Goal: Transaction & Acquisition: Purchase product/service

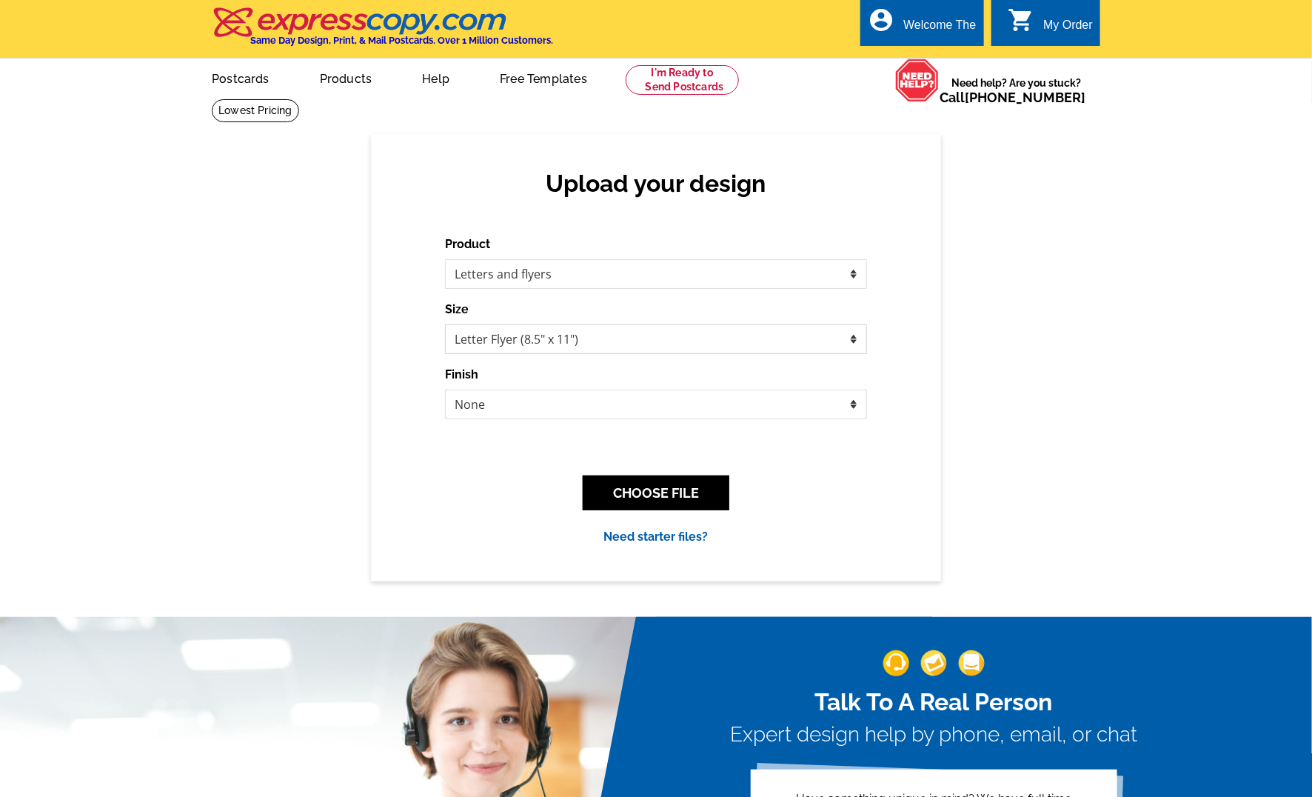
click at [529, 335] on select "Letter Flyer (8.5" x 11") Tabloid Flyer (11" x 17")" at bounding box center [656, 339] width 422 height 30
select select "8"
click at [445, 324] on select "Letter Flyer (8.5" x 11") Tabloid Flyer (11" x 17")" at bounding box center [656, 339] width 422 height 30
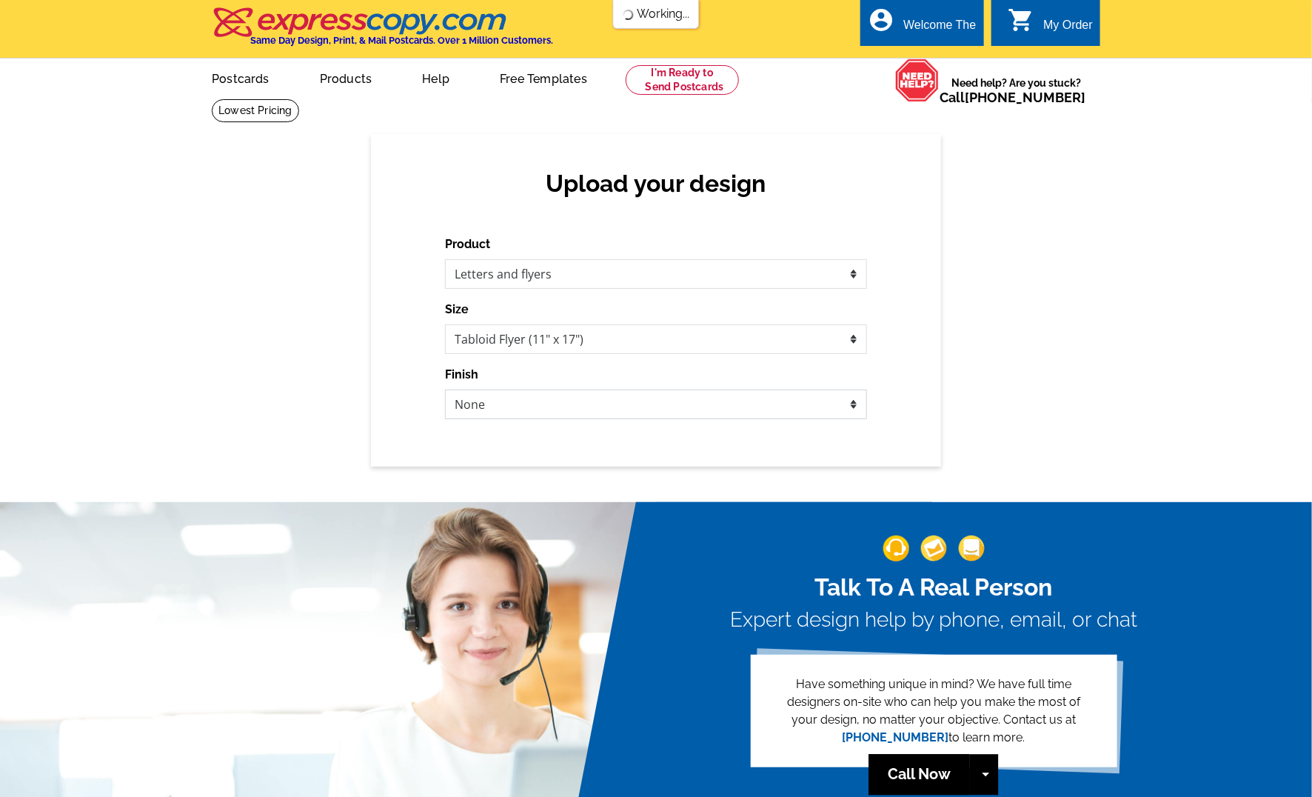
click at [524, 399] on select "None Envelope Mailer Bi-fold Mailer Tri-fold Mailer" at bounding box center [656, 405] width 422 height 30
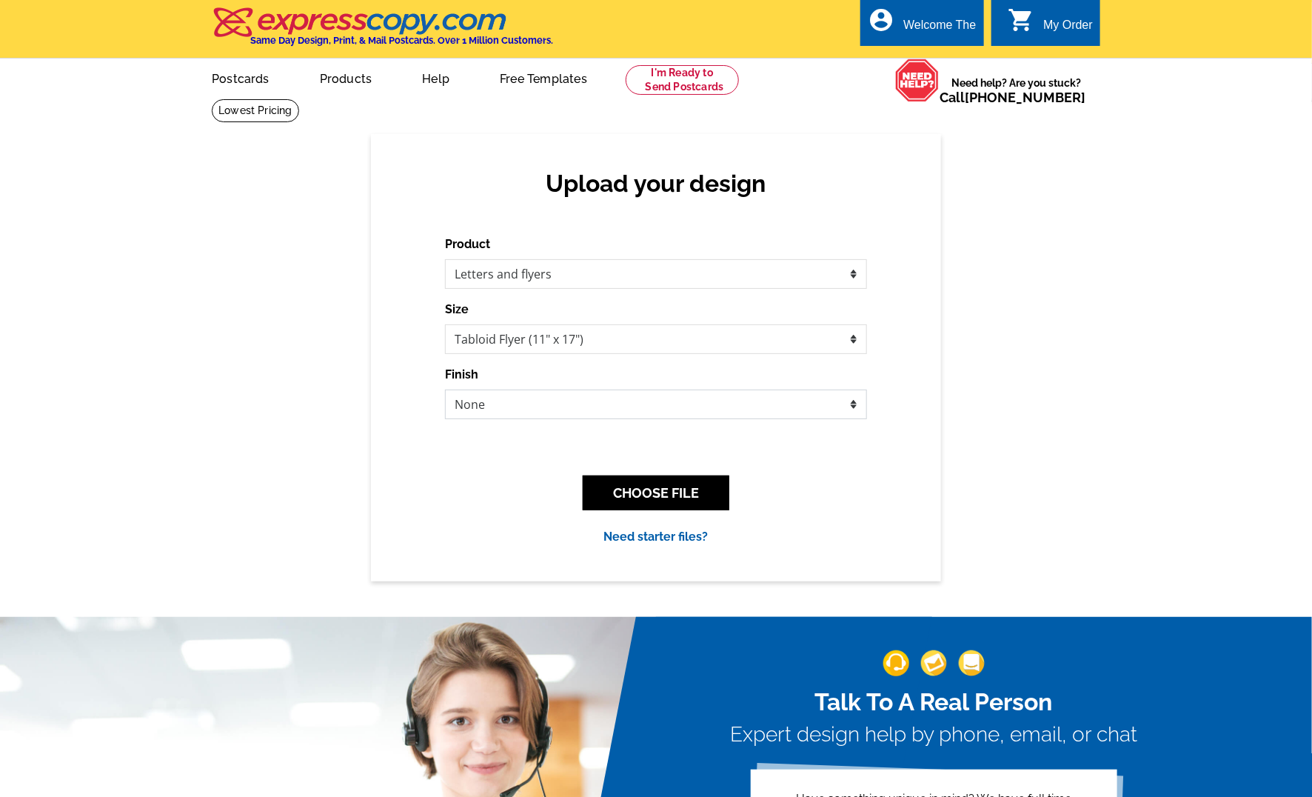
click at [596, 410] on select "None Bi-fold Mailer Quarter fold" at bounding box center [656, 405] width 422 height 30
select select "3"
click at [445, 390] on select "None Bi-fold Mailer Quarter fold" at bounding box center [656, 405] width 422 height 30
click at [650, 489] on button "CHOOSE FILE" at bounding box center [656, 492] width 147 height 35
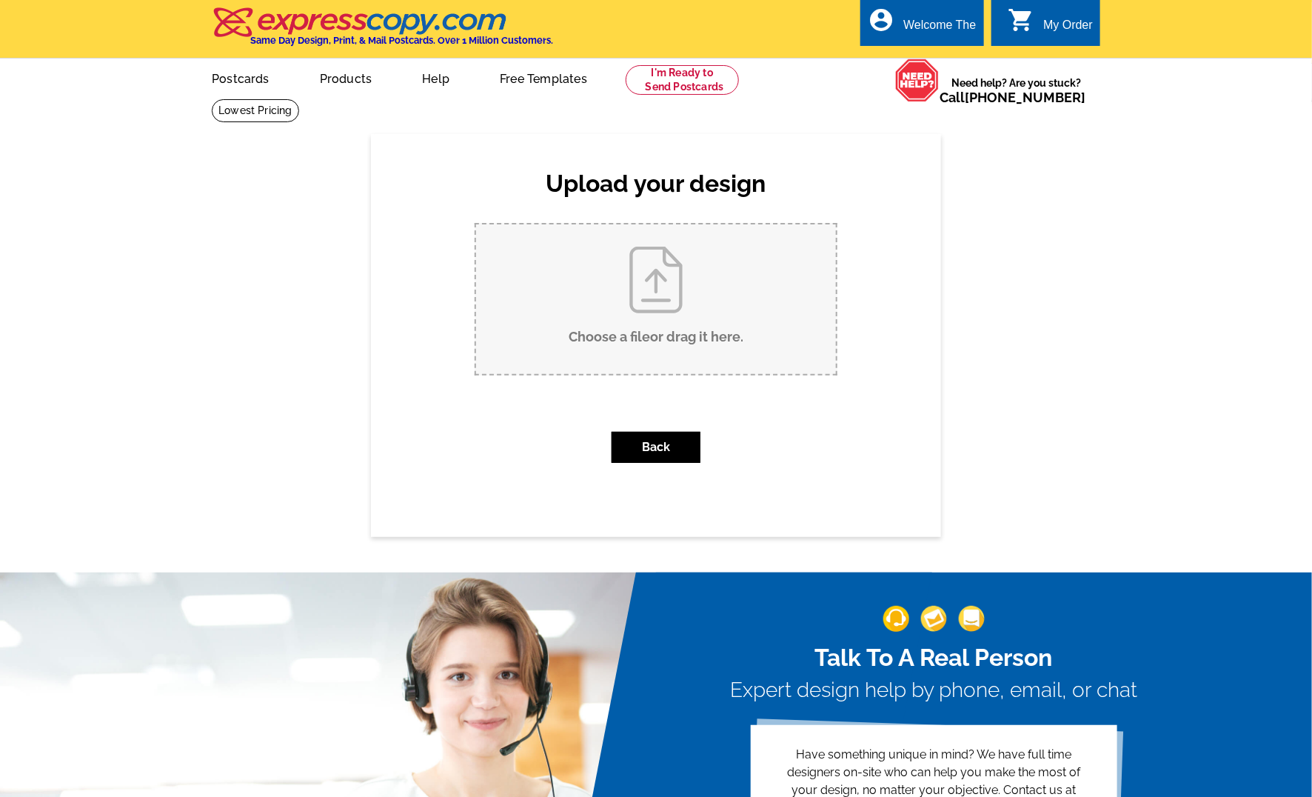
click at [663, 300] on input "Choose a file or drag it here ." at bounding box center [656, 299] width 360 height 150
type input "C:\fakepath\Copy of 4-Page Brochure (17 x 11 in) (1).pdf"
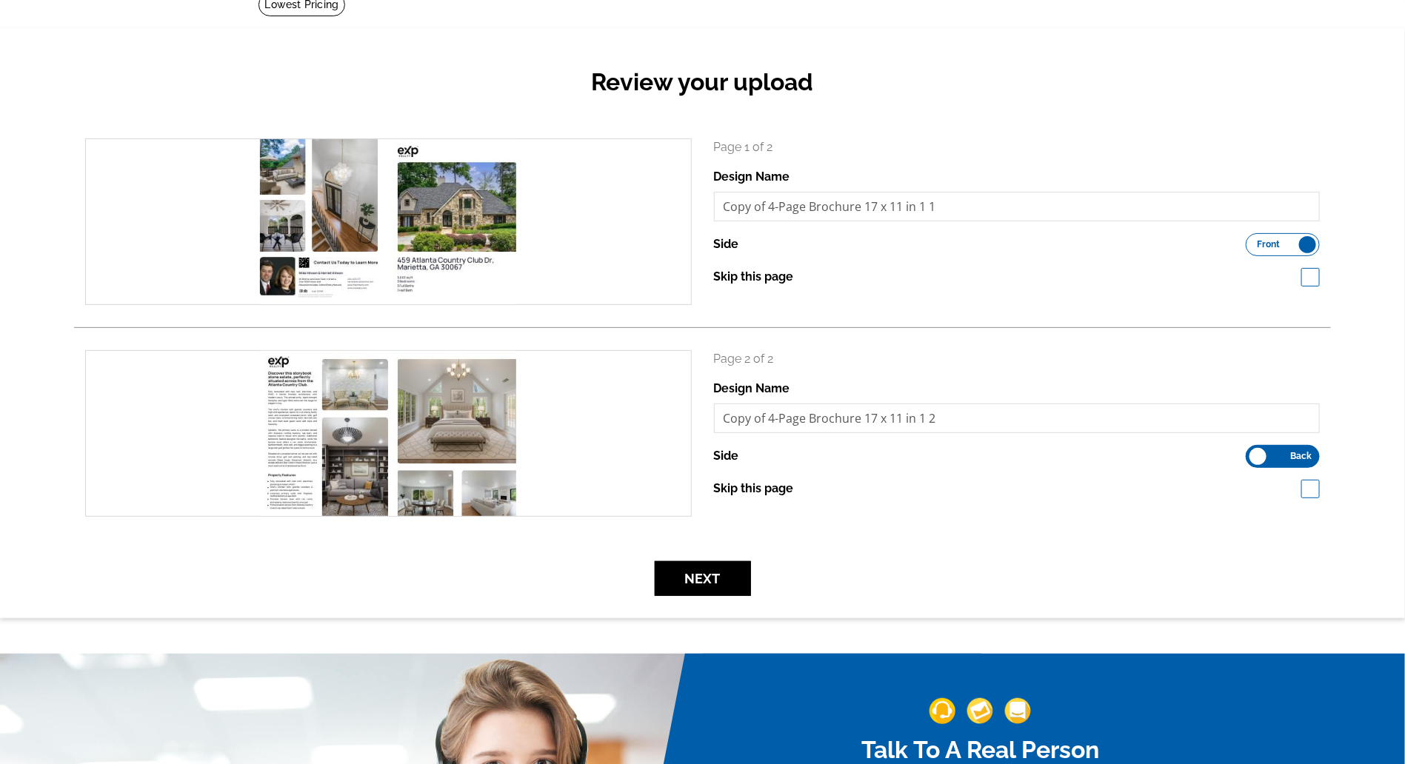
scroll to position [107, 0]
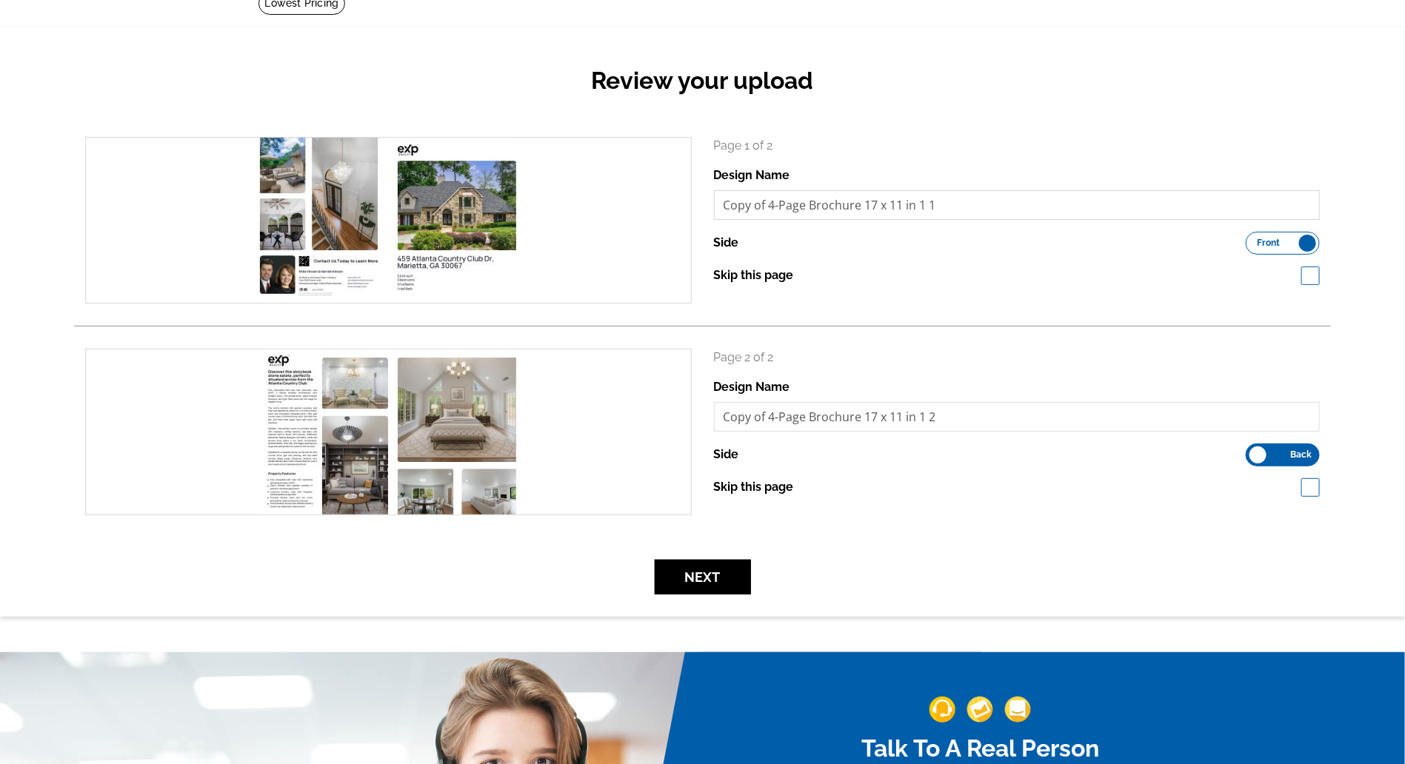
click at [895, 210] on input "Copy of 4-Page Brochure 17 x 11 in 1 1" at bounding box center [1017, 205] width 606 height 30
click at [696, 579] on button "Next" at bounding box center [703, 577] width 96 height 35
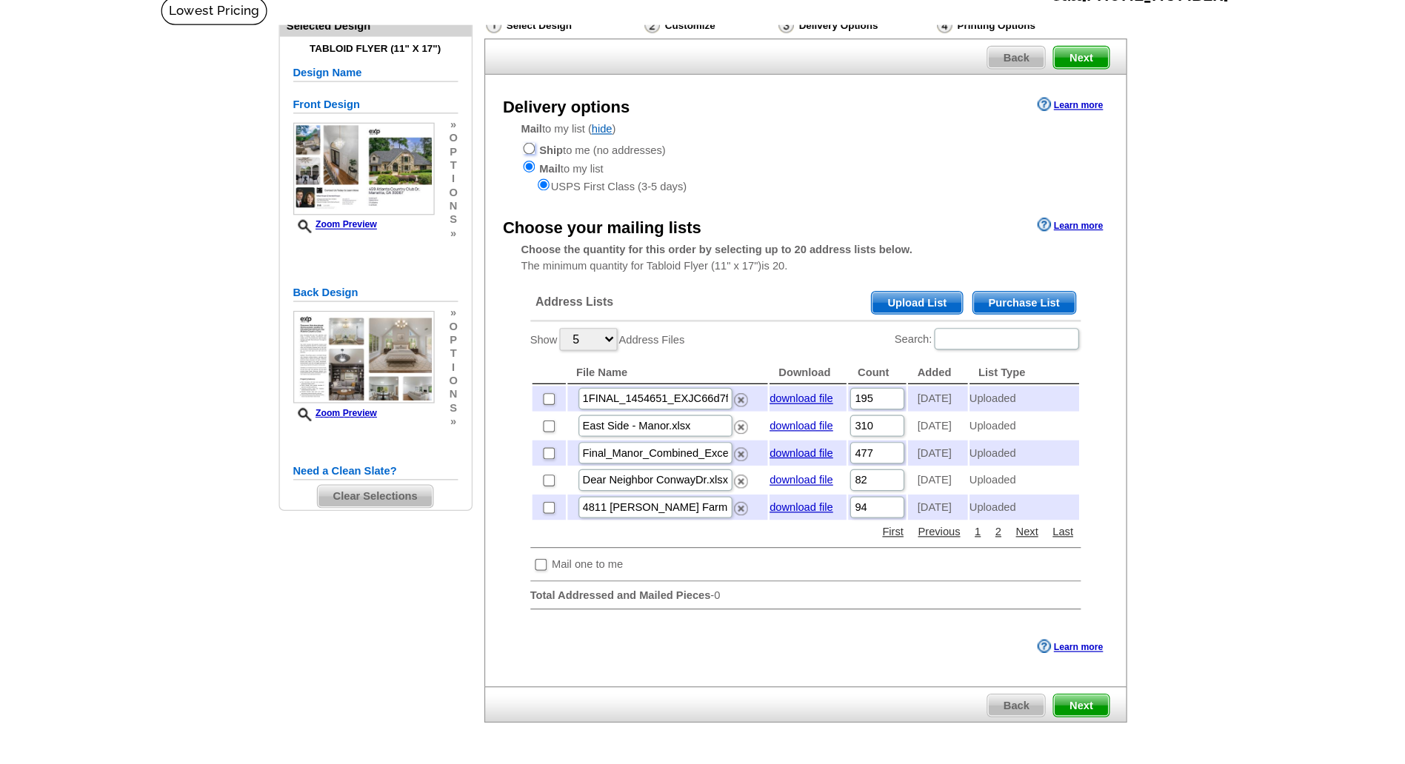
click at [557, 223] on input "radio" at bounding box center [560, 223] width 10 height 10
radio input "true"
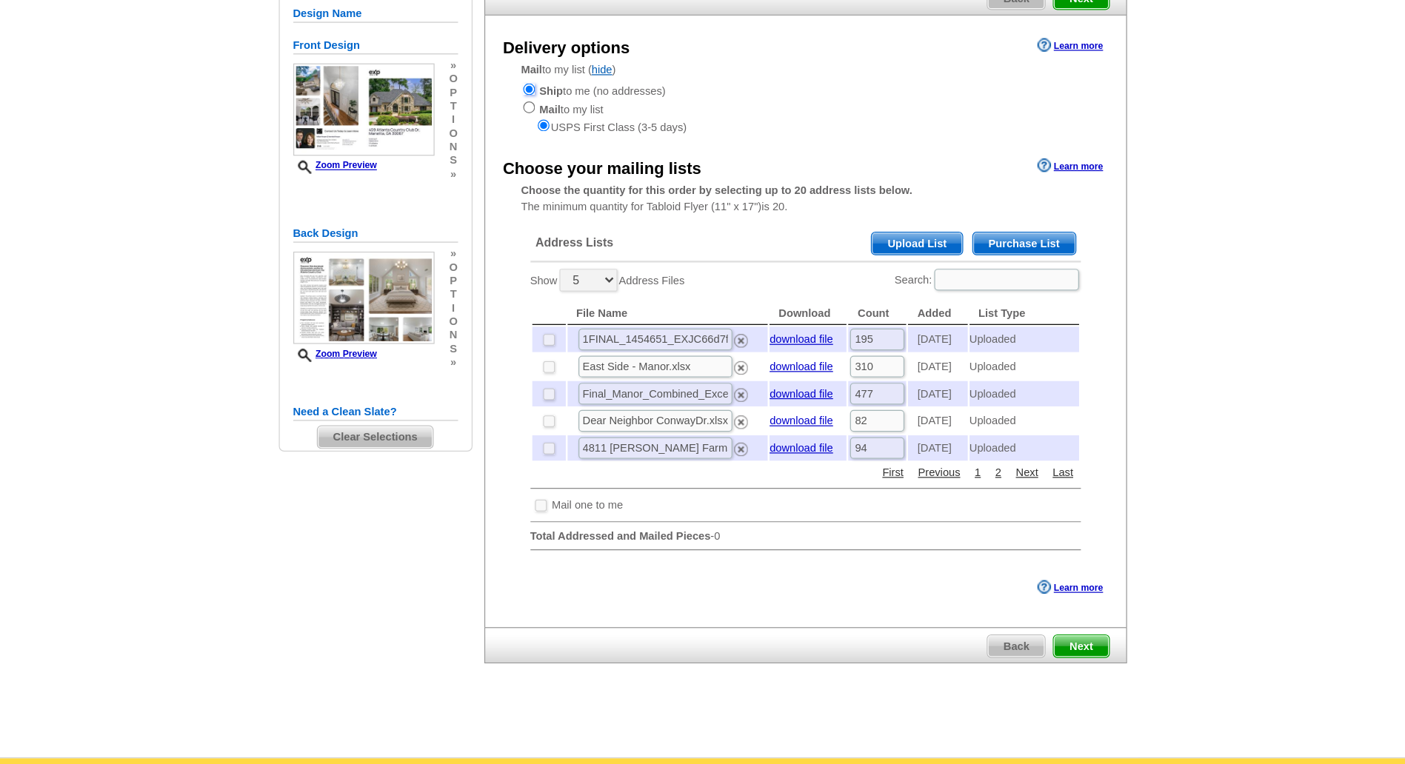
scroll to position [25, 0]
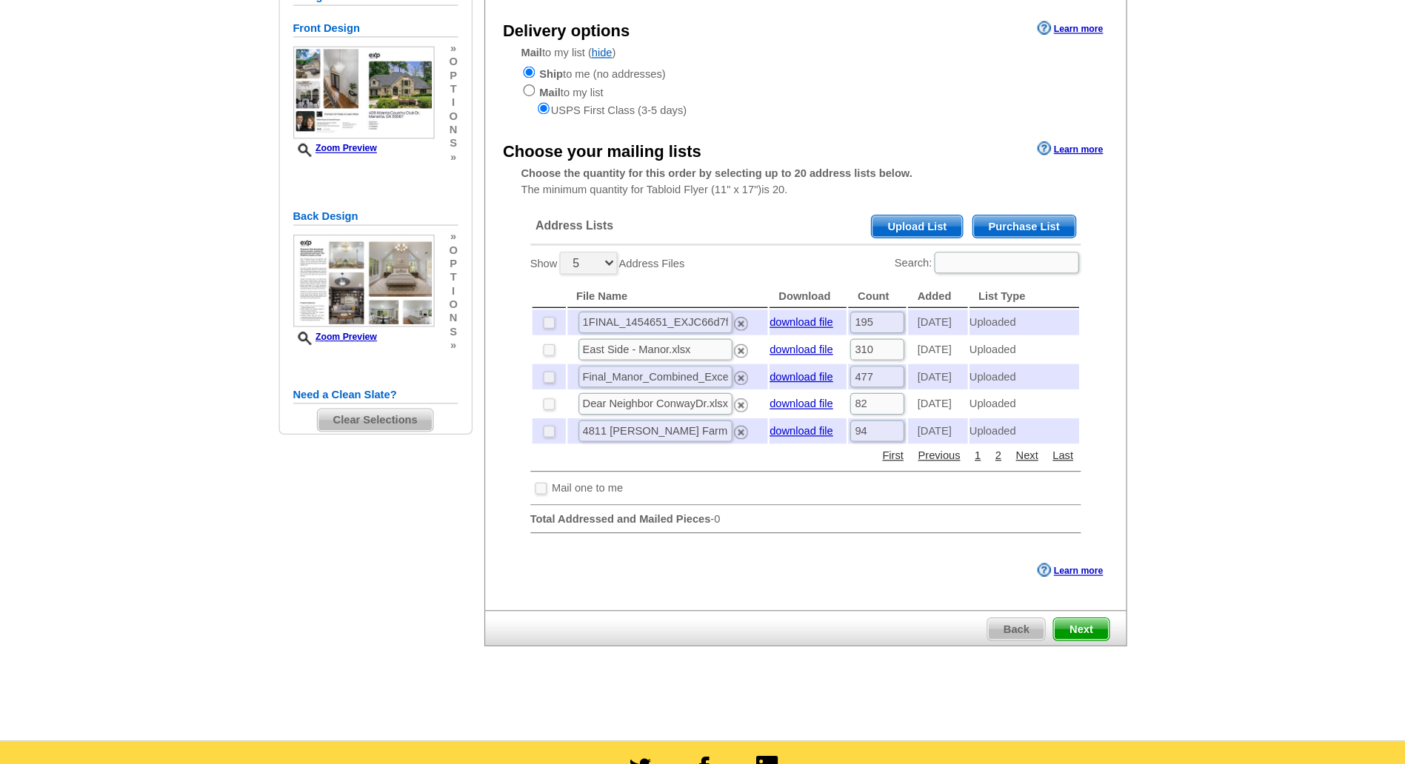
click at [1020, 663] on span "Next" at bounding box center [1011, 654] width 44 height 18
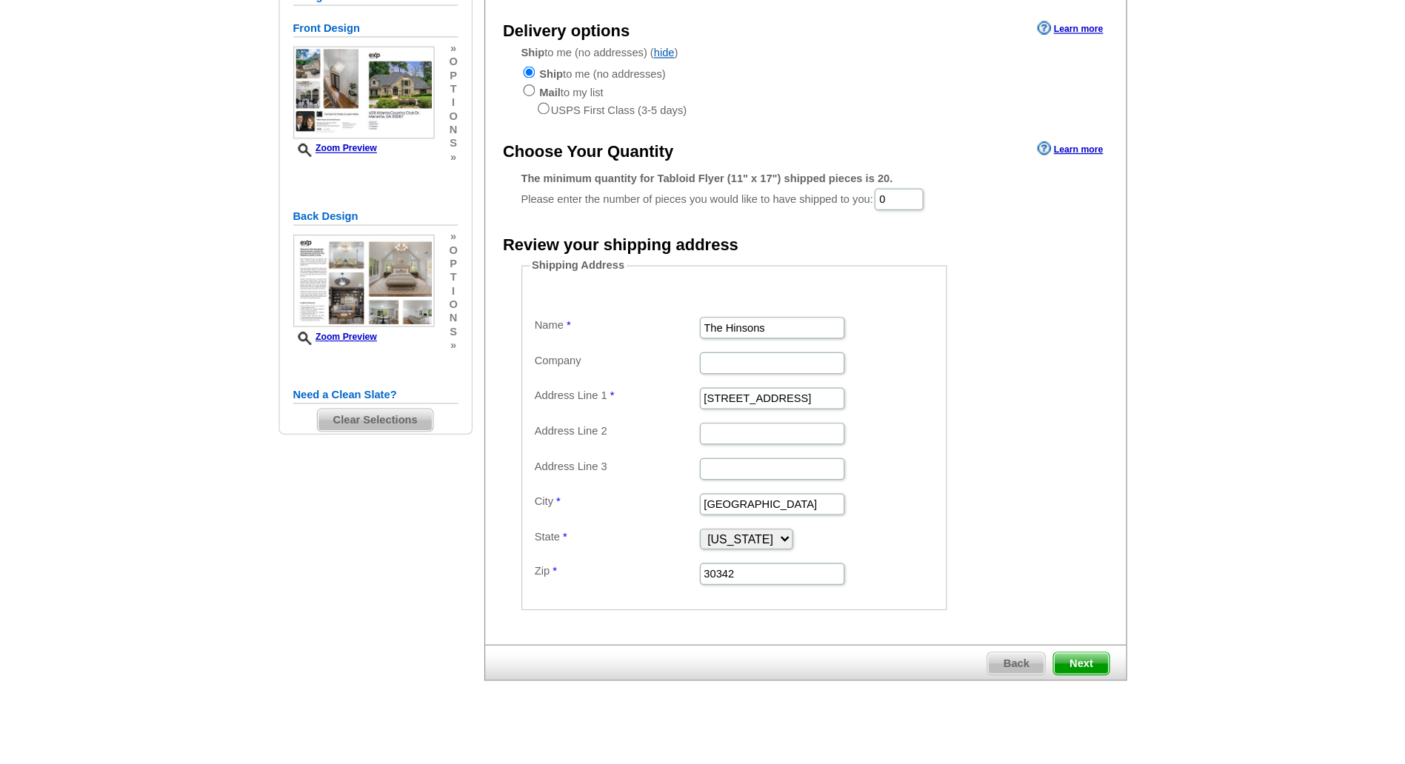
scroll to position [0, 0]
click at [880, 304] on input "0" at bounding box center [862, 302] width 40 height 18
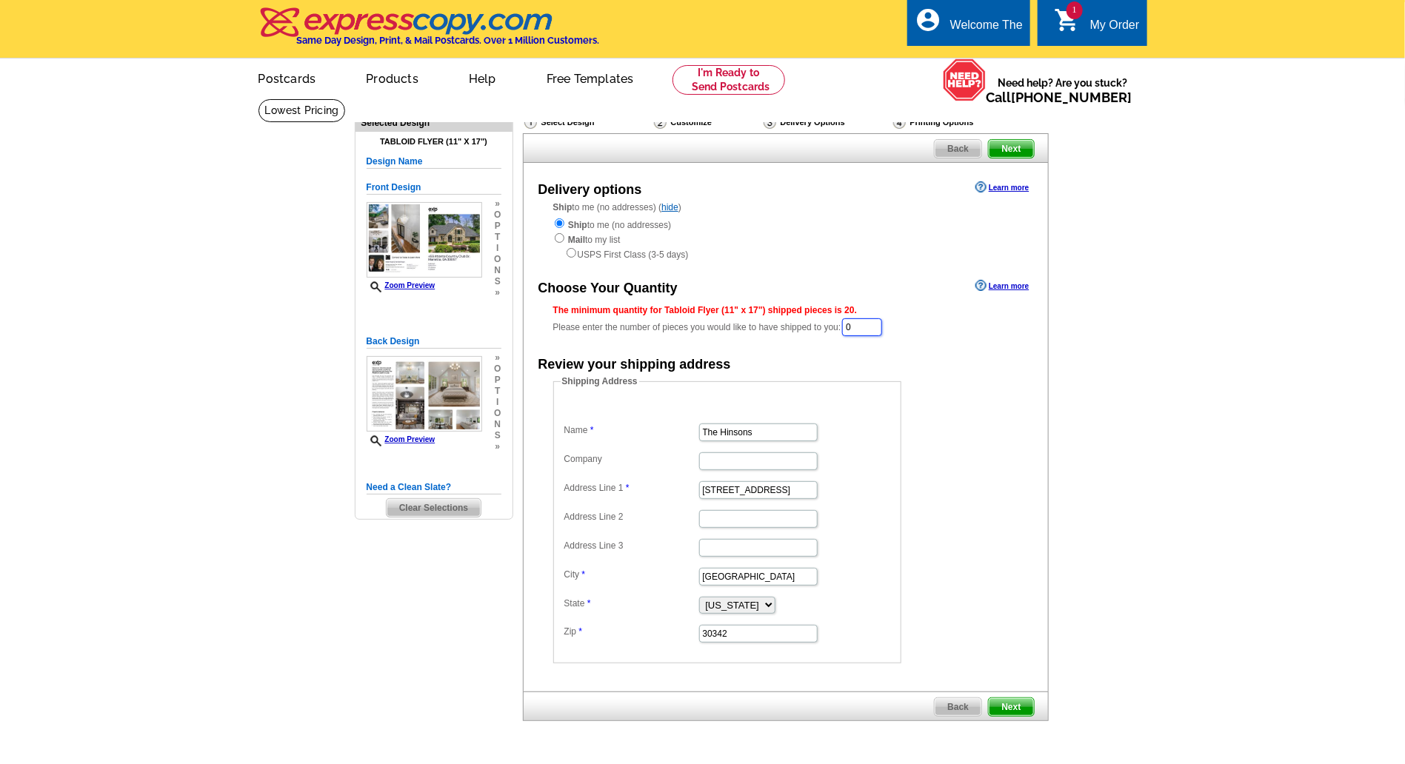
click at [860, 325] on input "0" at bounding box center [862, 327] width 40 height 18
type input "30"
click at [878, 236] on div "Ship to me (no addresses) Mail to my list USPS First Class (3-5 days)" at bounding box center [785, 239] width 465 height 44
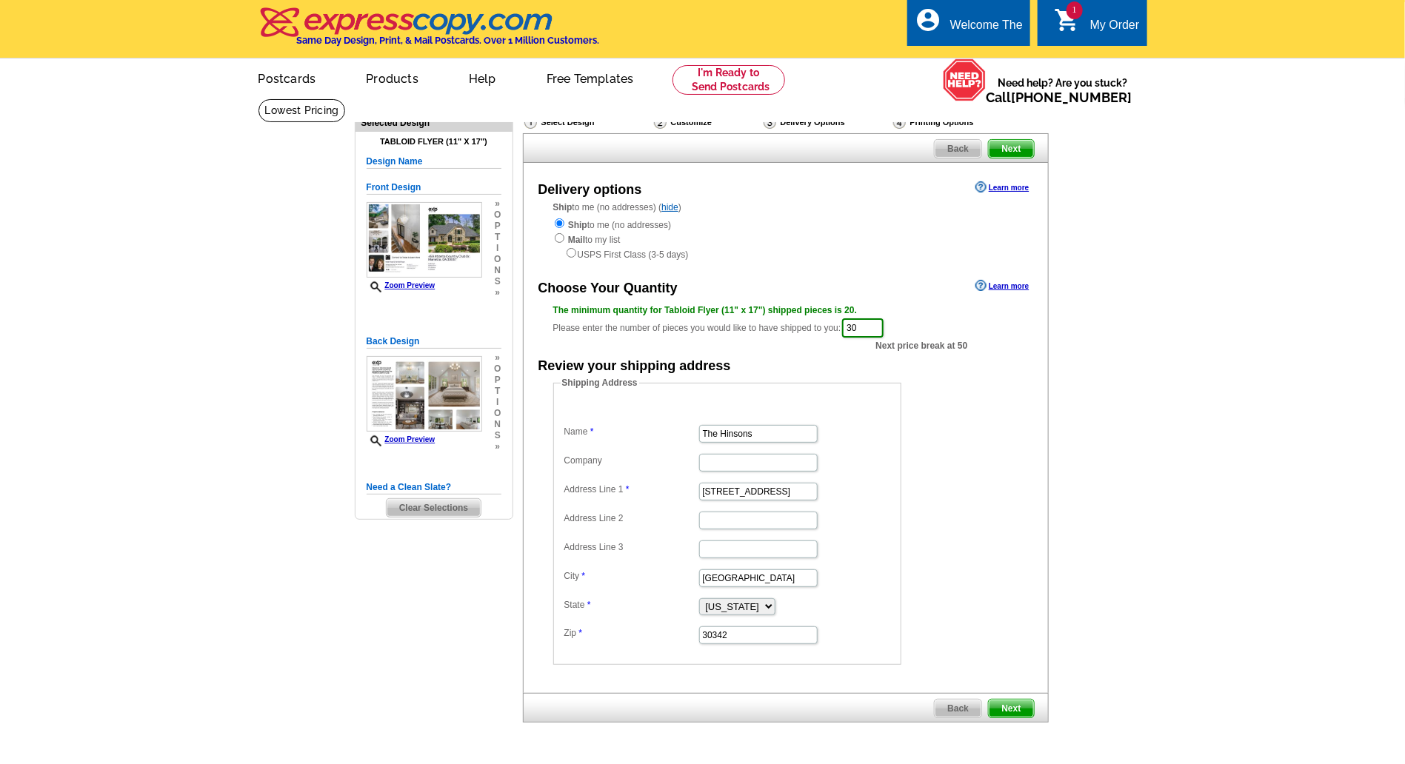
click at [1014, 701] on span "Next" at bounding box center [1011, 709] width 44 height 18
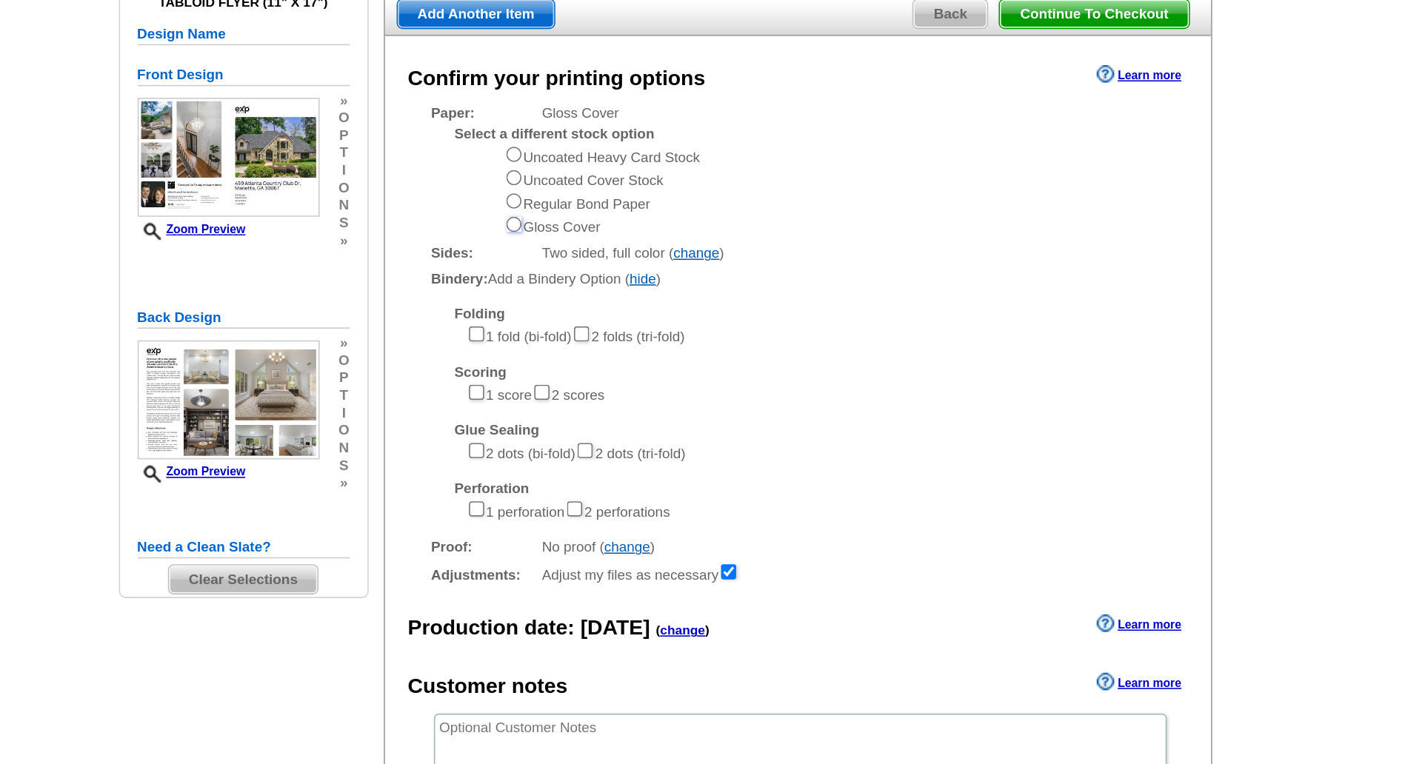
click at [609, 284] on input "radio" at bounding box center [606, 283] width 10 height 10
radio input "true"
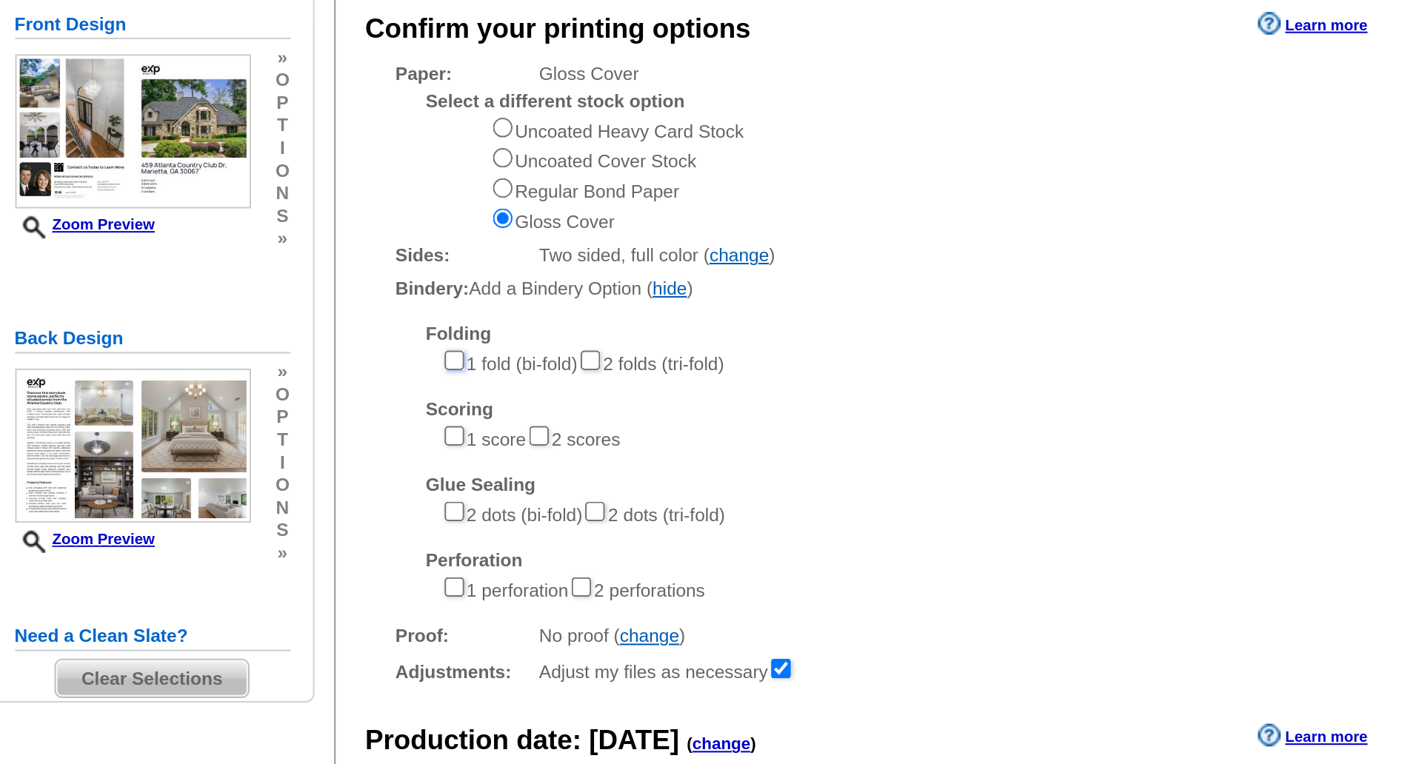
click at [582, 351] on input"] "checkbox" at bounding box center [582, 352] width 10 height 10
checkbox input"] "true"
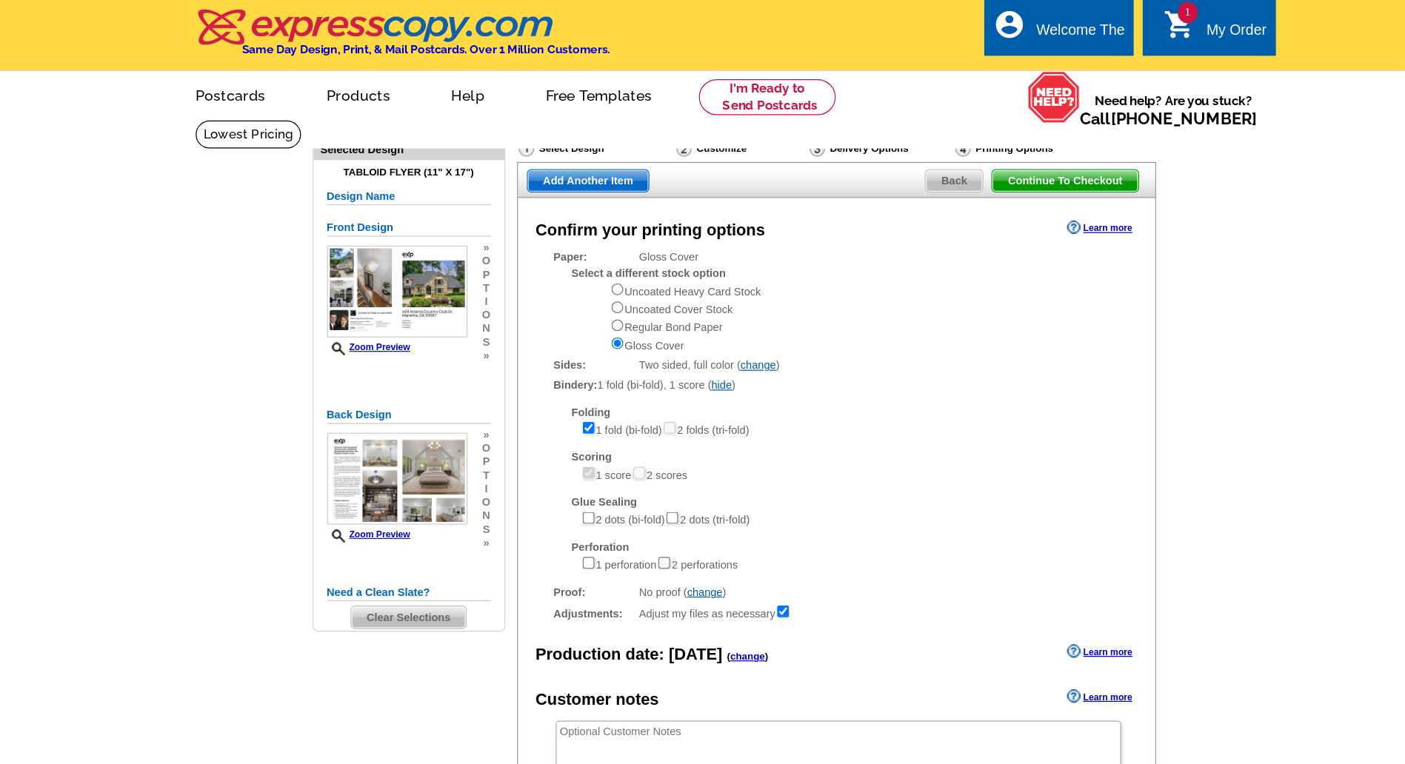
click at [954, 152] on span "Continue To Checkout" at bounding box center [973, 149] width 119 height 18
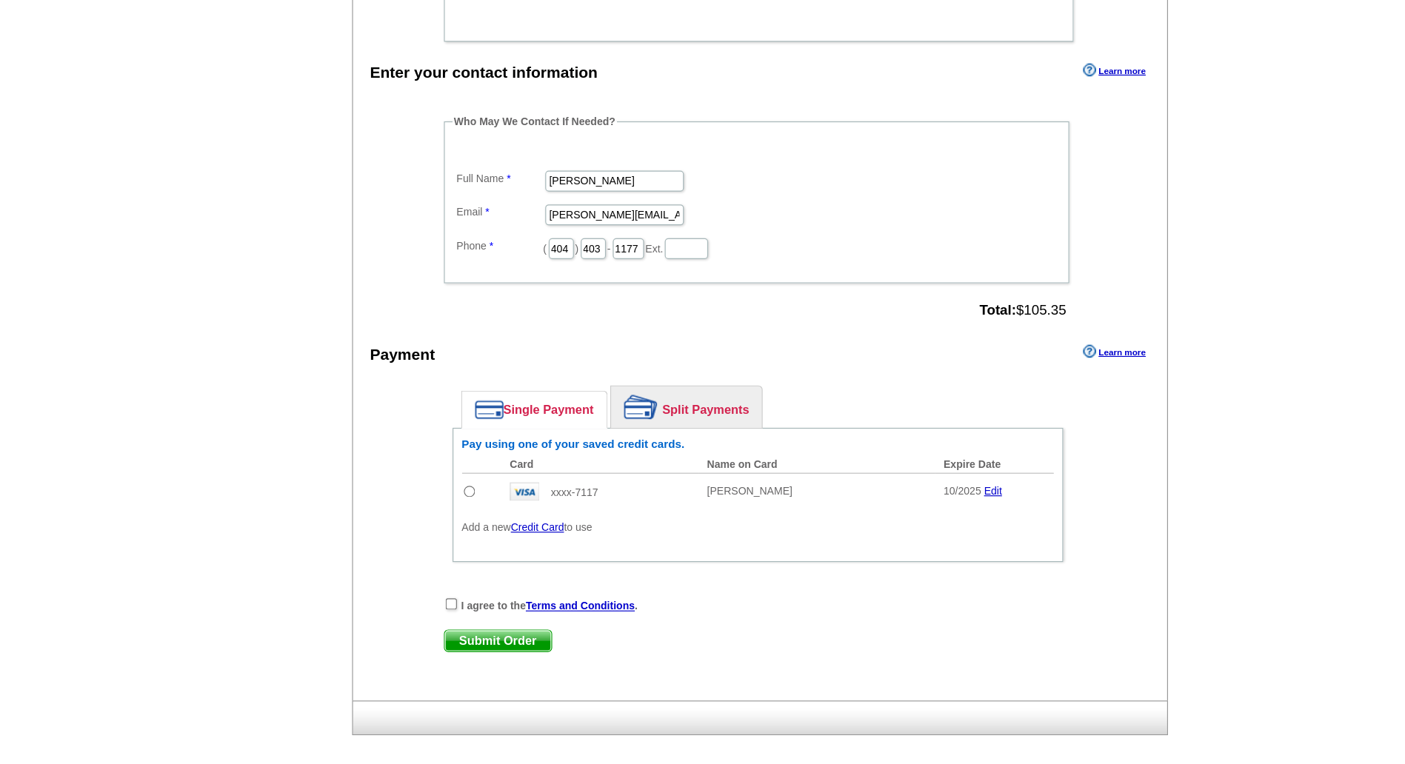
scroll to position [552, 0]
